Goal: Information Seeking & Learning: Learn about a topic

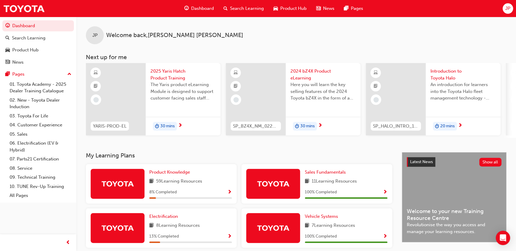
scroll to position [160, 0]
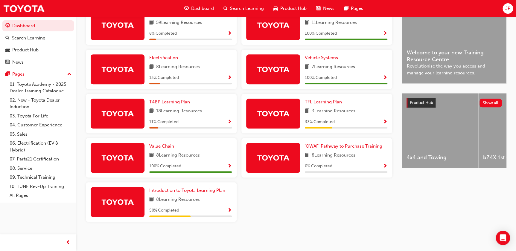
click at [206, 68] on div "8 Learning Resources" at bounding box center [190, 66] width 83 height 7
click at [171, 61] on link "Electrification" at bounding box center [164, 57] width 31 height 7
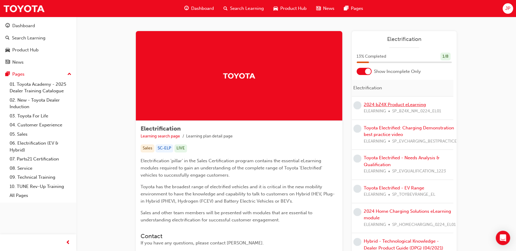
click at [376, 106] on link "2024 bZ4X Product eLearning" at bounding box center [395, 104] width 62 height 5
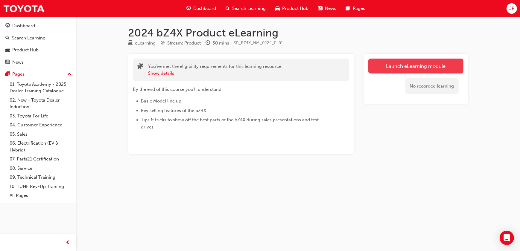
click at [419, 64] on link "Launch eLearning module" at bounding box center [415, 66] width 95 height 15
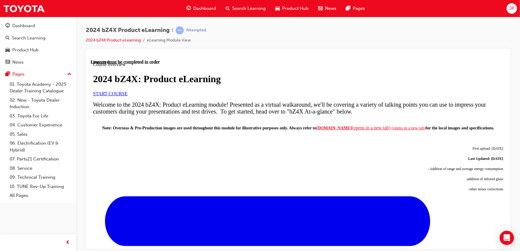
click at [127, 96] on span "START COURSE" at bounding box center [110, 93] width 34 height 5
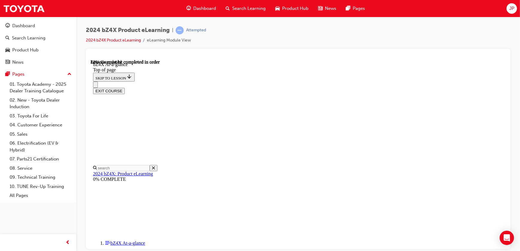
scroll to position [859, 0]
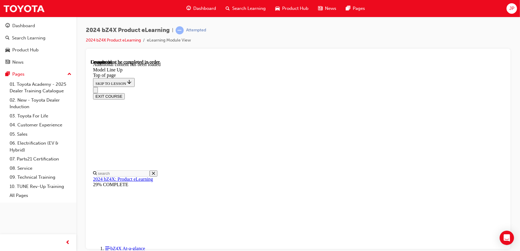
scroll to position [1192, 0]
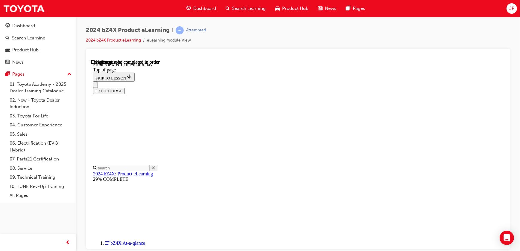
scroll to position [209, 0]
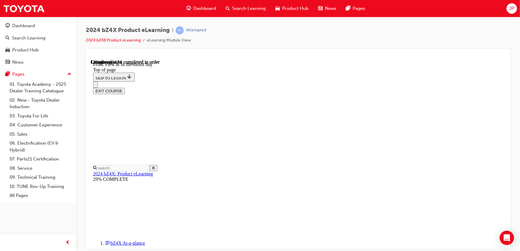
scroll to position [35, 0]
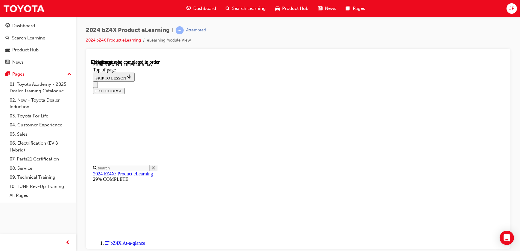
scroll to position [753, 0]
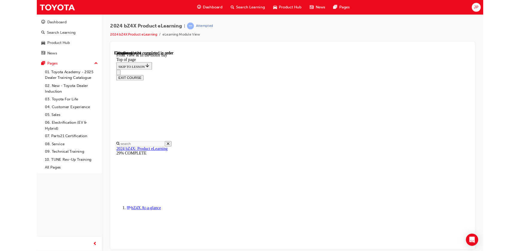
scroll to position [819, 0]
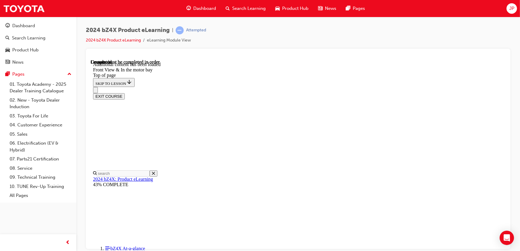
scroll to position [1044, 0]
drag, startPoint x: 302, startPoint y: 126, endPoint x: 316, endPoint y: 155, distance: 32.1
drag, startPoint x: 291, startPoint y: 152, endPoint x: 310, endPoint y: 151, distance: 19.2
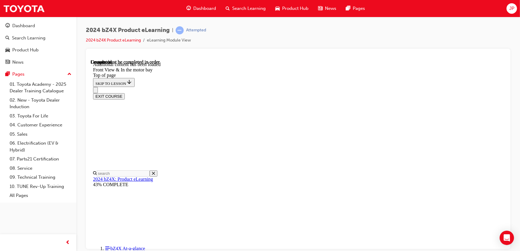
drag, startPoint x: 308, startPoint y: 156, endPoint x: 312, endPoint y: 134, distance: 22.7
drag, startPoint x: 290, startPoint y: 149, endPoint x: 318, endPoint y: 150, distance: 27.9
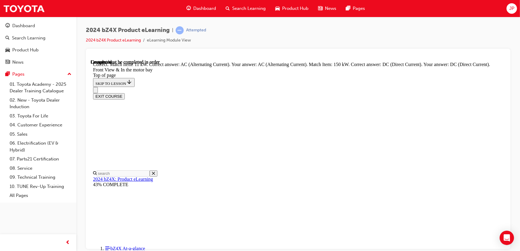
scroll to position [1100, 0]
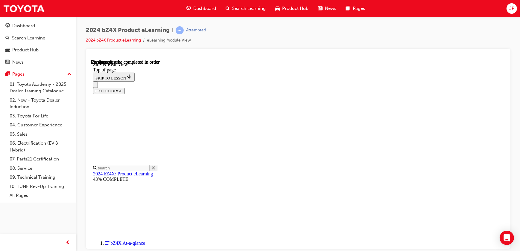
scroll to position [182, 0]
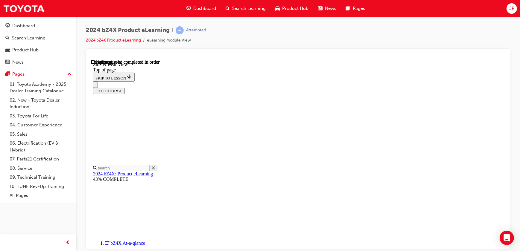
scroll to position [213, 0]
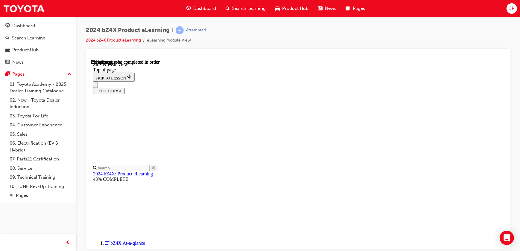
scroll to position [579, 0]
drag, startPoint x: 247, startPoint y: 140, endPoint x: 324, endPoint y: 143, distance: 76.7
drag, startPoint x: 331, startPoint y: 143, endPoint x: 339, endPoint y: 142, distance: 7.9
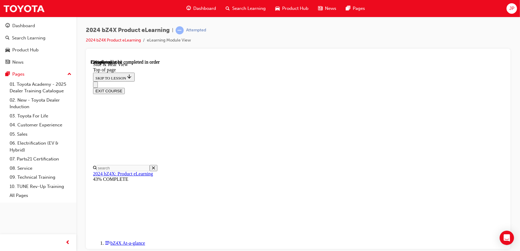
drag, startPoint x: 339, startPoint y: 142, endPoint x: 425, endPoint y: 149, distance: 85.9
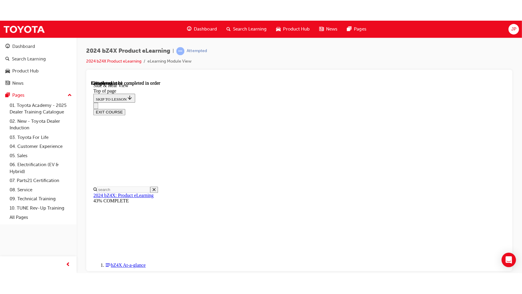
scroll to position [770, 0]
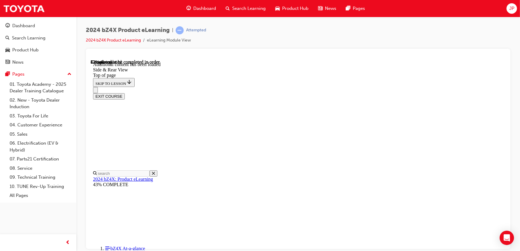
scroll to position [996, 0]
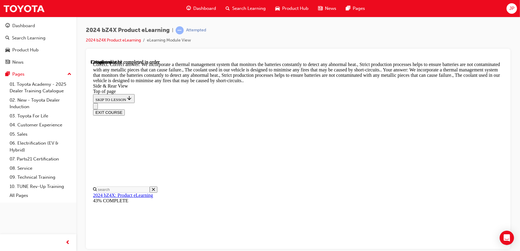
scroll to position [1404, 0]
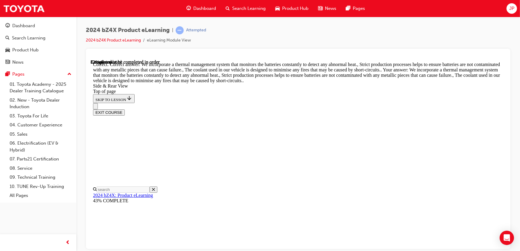
scroll to position [1819, 0]
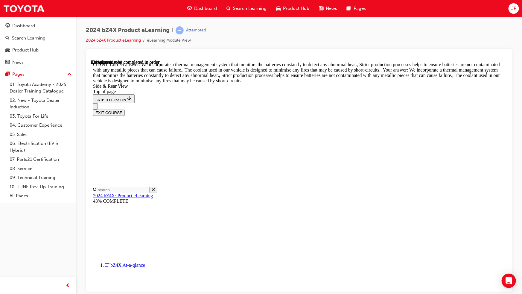
scroll to position [1760, 0]
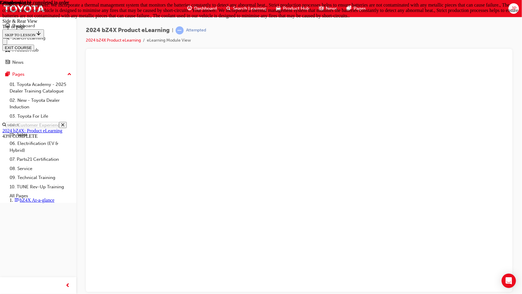
drag, startPoint x: 275, startPoint y: 158, endPoint x: 260, endPoint y: 150, distance: 17.0
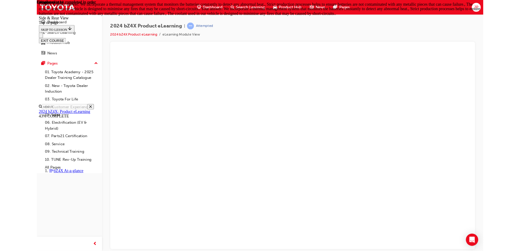
scroll to position [1759, 0]
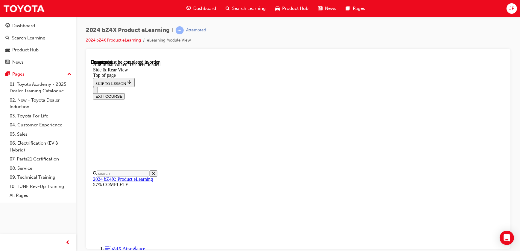
scroll to position [1984, 0]
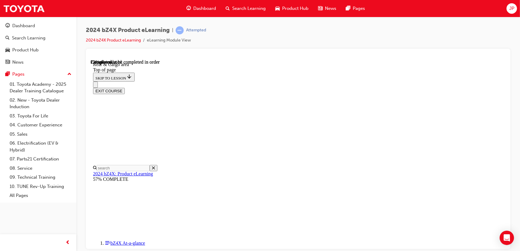
scroll to position [154, 0]
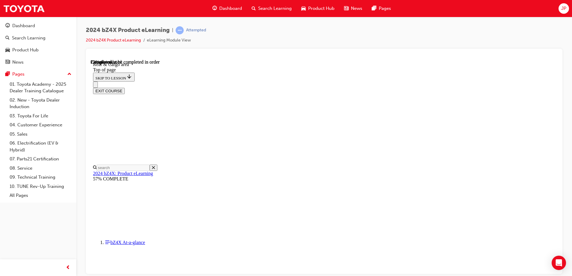
scroll to position [209, 0]
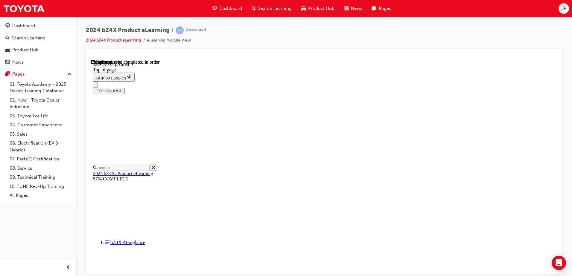
scroll to position [484, 0]
